Goal: Find specific page/section: Find specific page/section

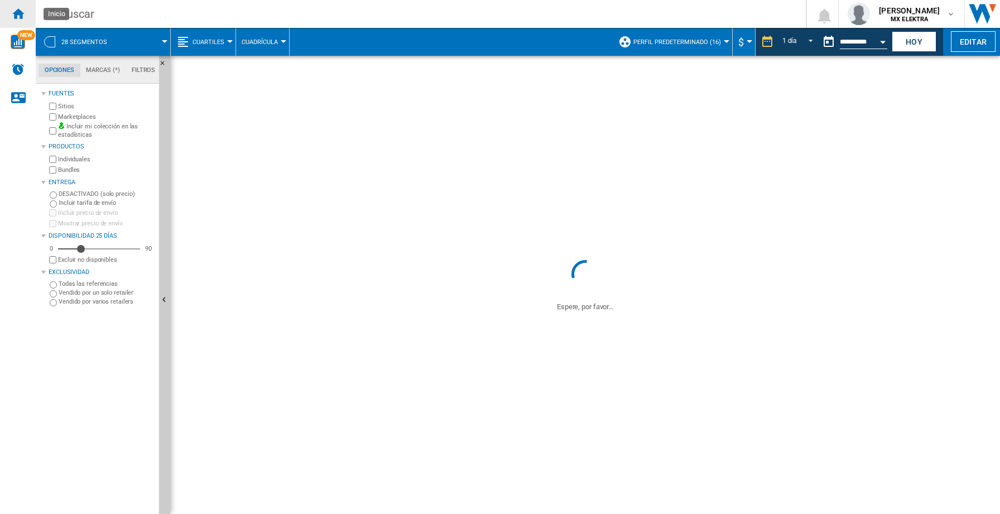
click at [23, 13] on ng-md-icon "Inicio" at bounding box center [17, 13] width 13 height 13
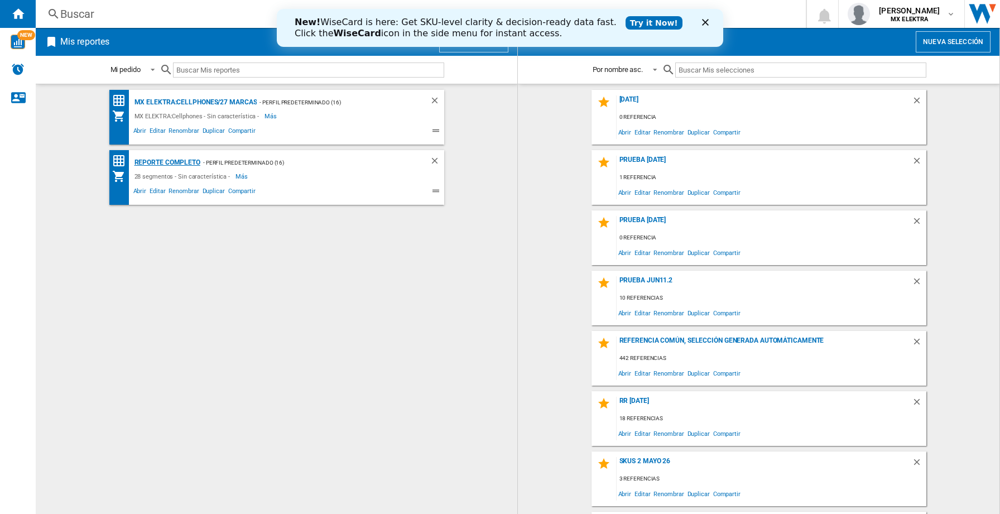
click at [165, 161] on div "Reporte completo" at bounding box center [166, 163] width 69 height 14
